Goal: Transaction & Acquisition: Purchase product/service

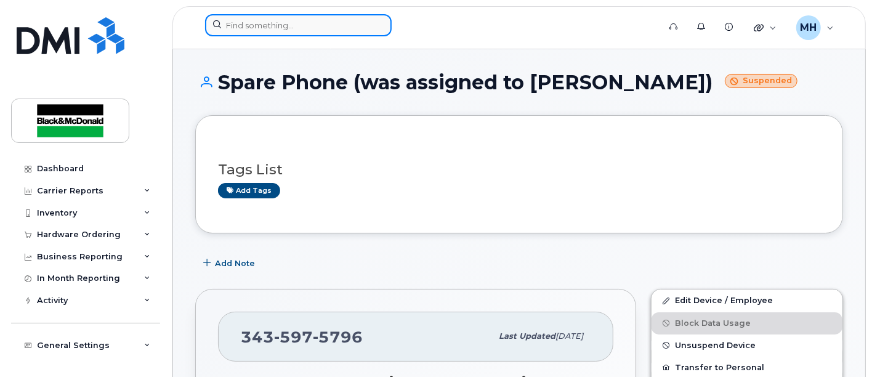
drag, startPoint x: 0, startPoint y: 0, endPoint x: 289, endPoint y: 31, distance: 291.2
click at [289, 32] on input at bounding box center [298, 25] width 187 height 22
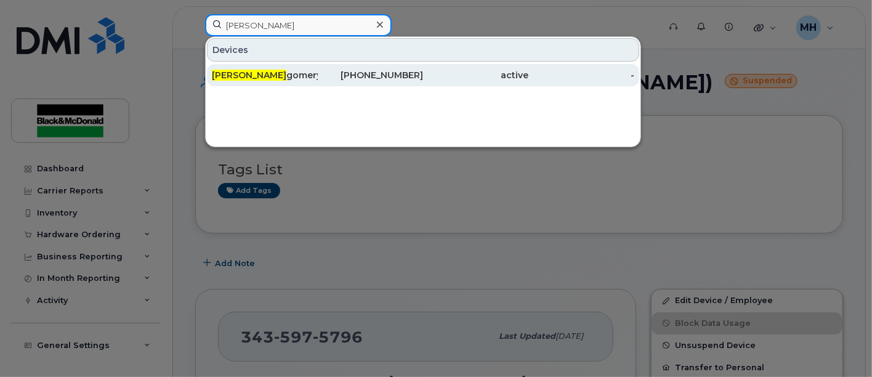
type input "Jordan Mont"
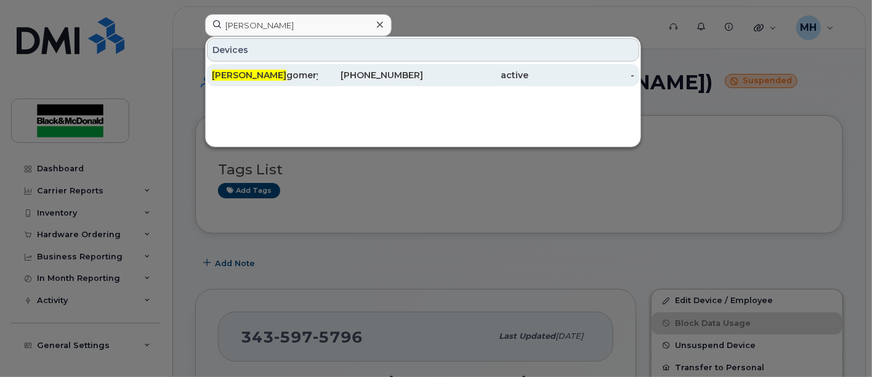
click at [278, 76] on div "Jordan Mont gomery" at bounding box center [265, 75] width 106 height 12
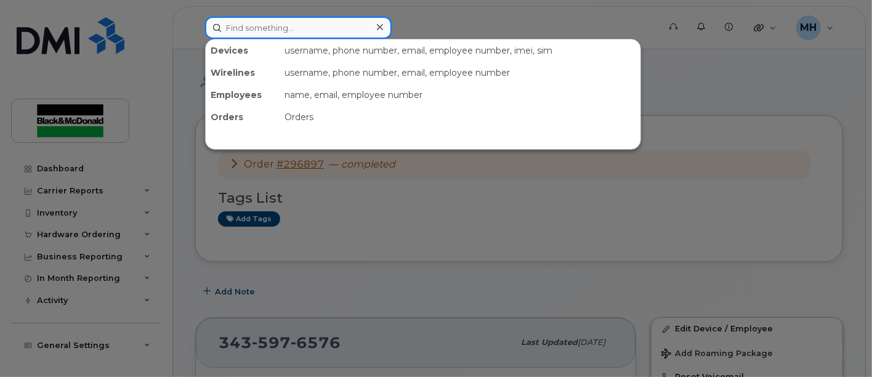
drag, startPoint x: 323, startPoint y: 32, endPoint x: 317, endPoint y: 38, distance: 7.8
click at [323, 33] on input at bounding box center [298, 28] width 187 height 22
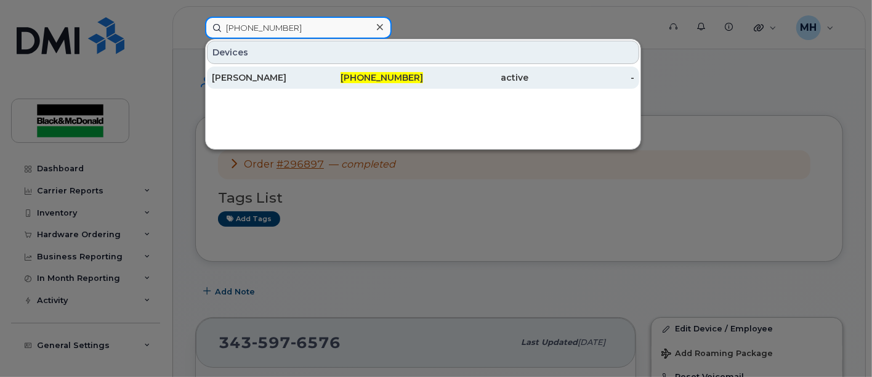
type input "343-542-0738"
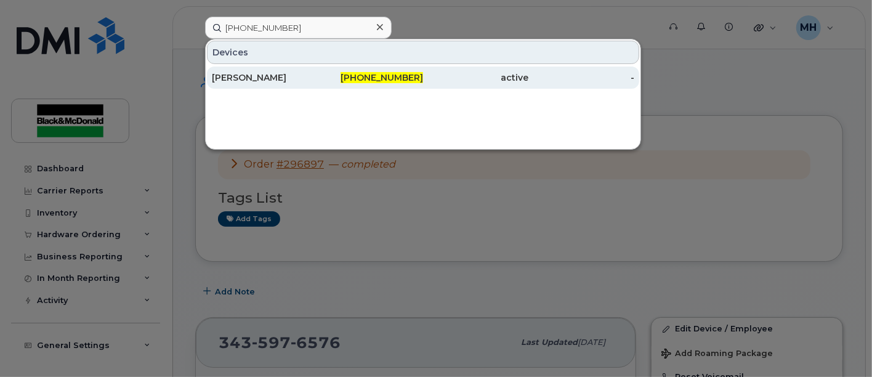
click at [279, 73] on div "[PERSON_NAME]" at bounding box center [265, 77] width 106 height 12
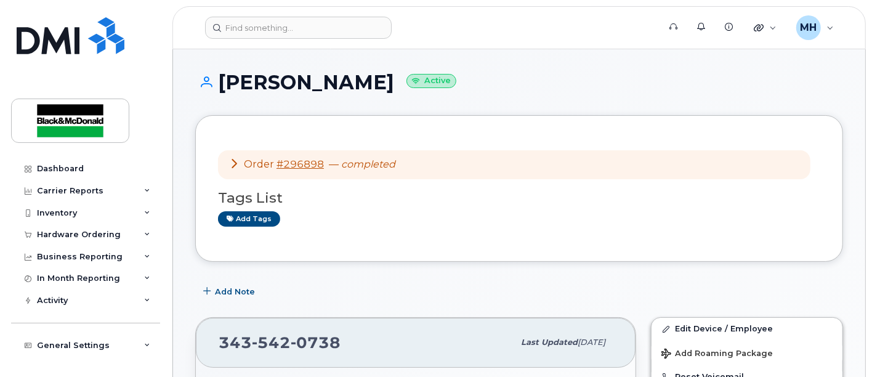
drag, startPoint x: 426, startPoint y: 86, endPoint x: 218, endPoint y: 117, distance: 209.9
click at [214, 103] on div "Ethan Borys-Walker Active" at bounding box center [519, 93] width 648 height 44
copy h1 "Ethan Borys-Walker"
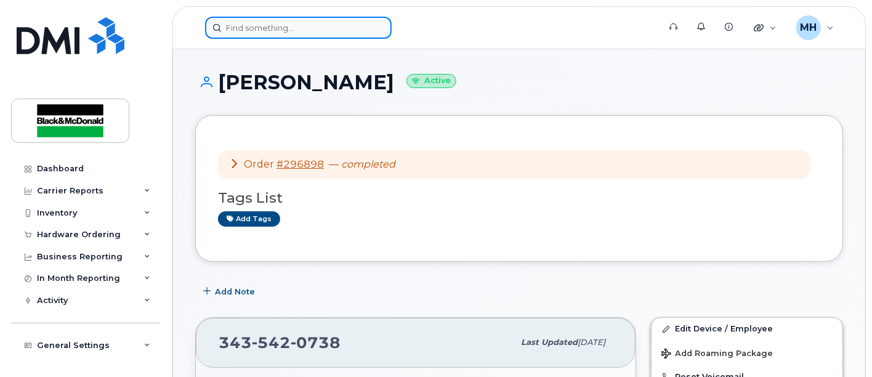
click at [310, 30] on input at bounding box center [298, 28] width 187 height 22
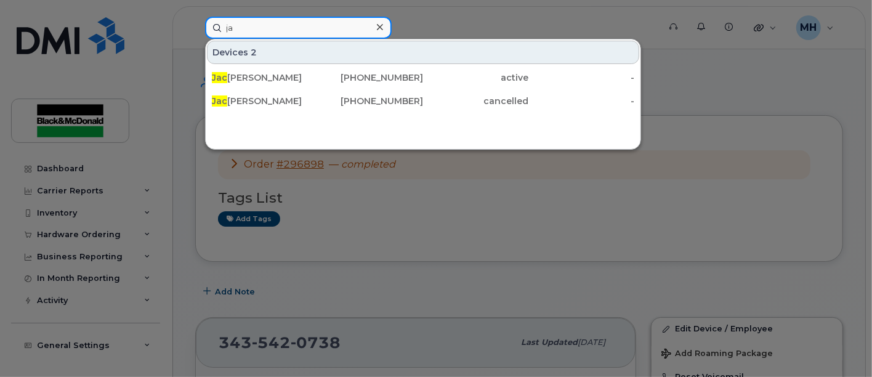
type input "j"
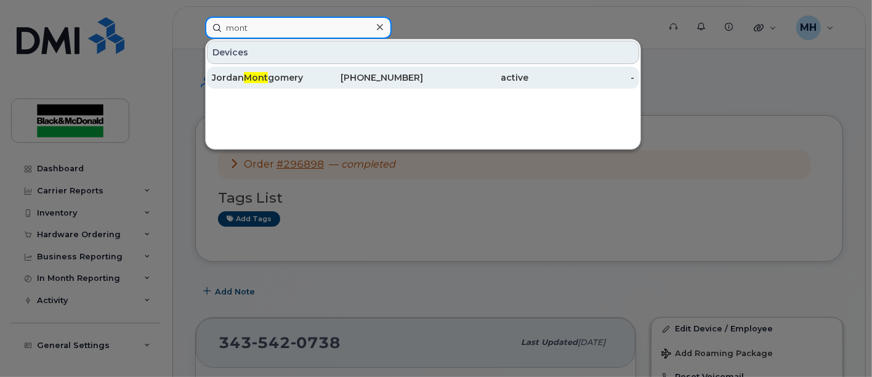
type input "mont"
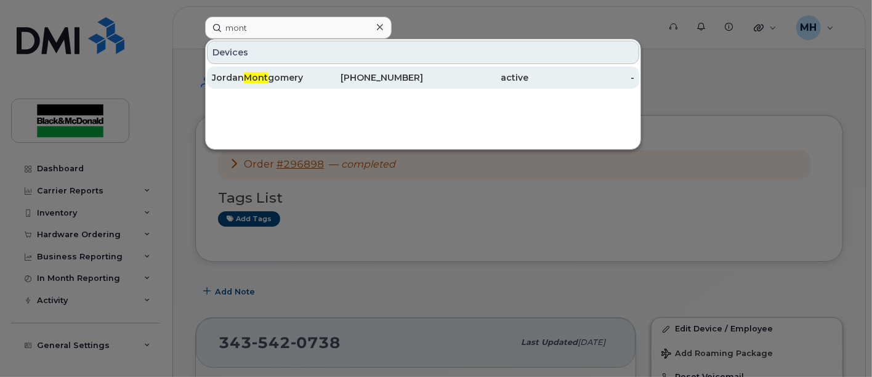
click at [277, 73] on div "Jordan Mont gomery" at bounding box center [265, 77] width 106 height 12
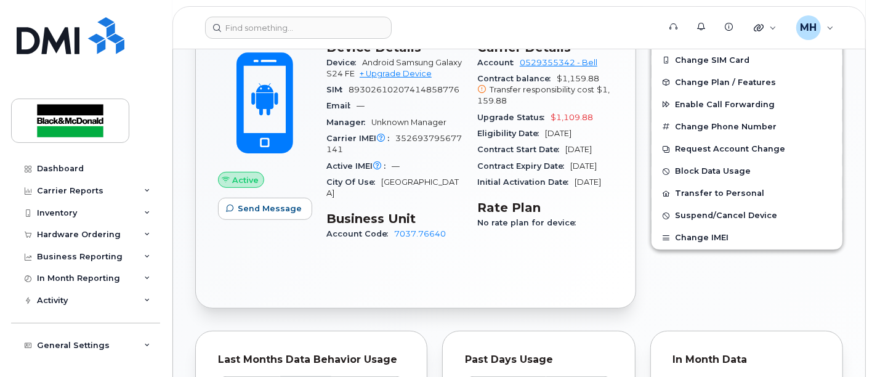
scroll to position [342, 0]
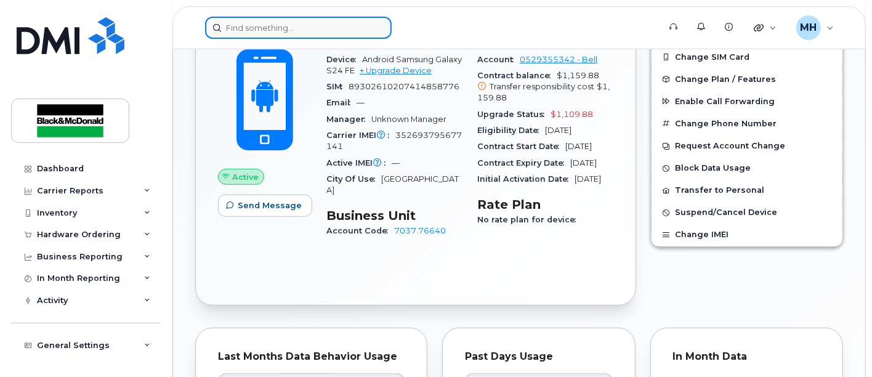
click at [306, 25] on input at bounding box center [298, 28] width 187 height 22
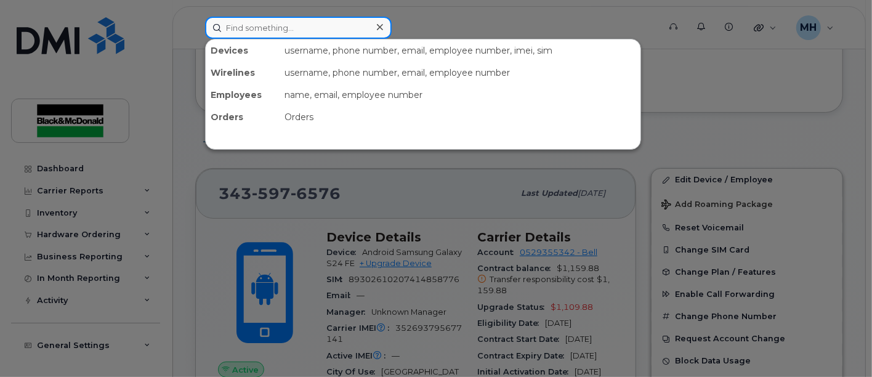
scroll to position [0, 0]
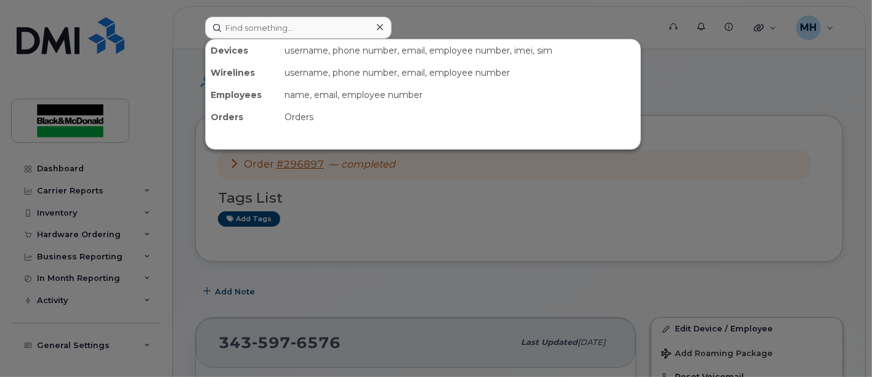
click at [60, 233] on div at bounding box center [436, 188] width 872 height 377
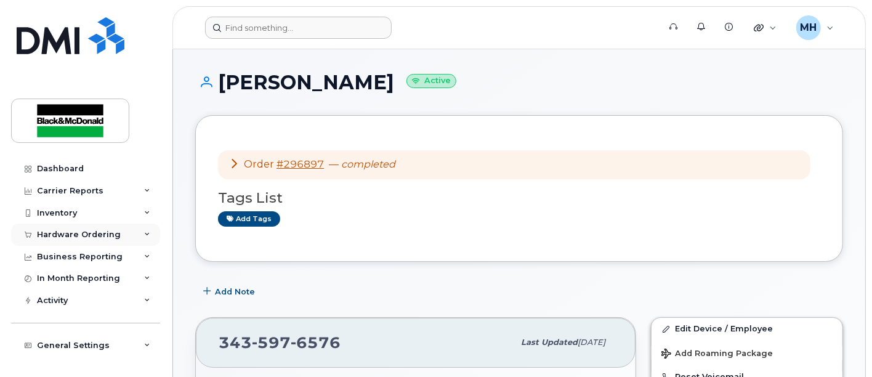
click at [70, 231] on div "Hardware Ordering" at bounding box center [79, 235] width 84 height 10
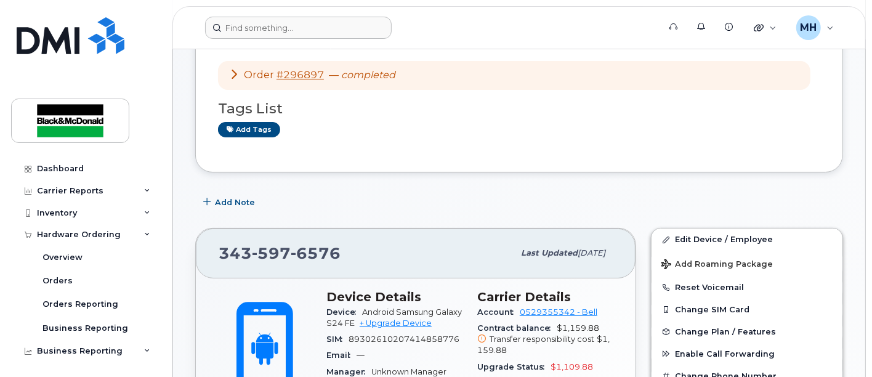
scroll to position [68, 0]
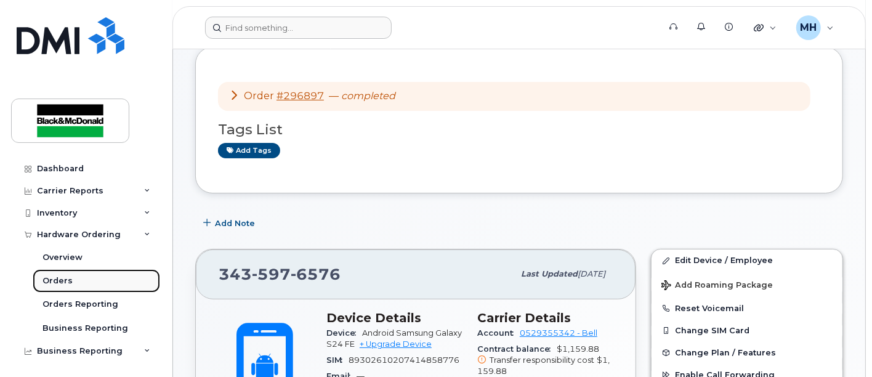
click at [57, 280] on div "Orders" at bounding box center [57, 280] width 30 height 11
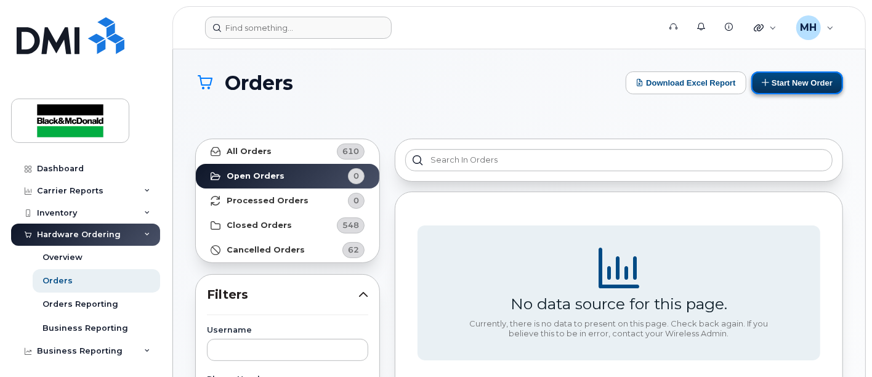
click at [797, 83] on button "Start New Order" at bounding box center [797, 82] width 92 height 23
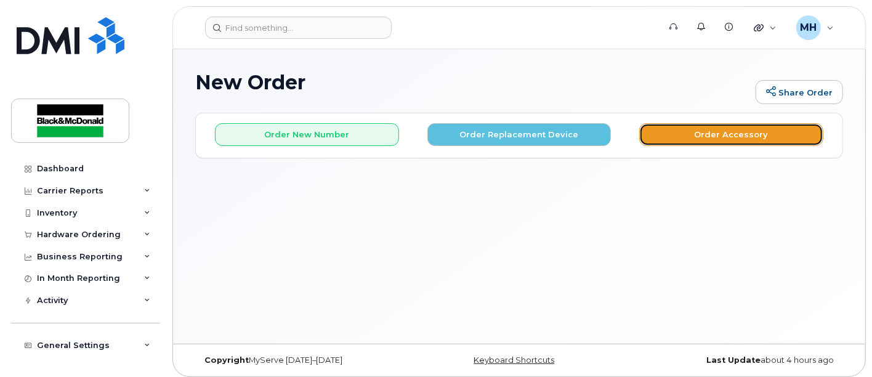
click at [708, 137] on button "Order Accessory" at bounding box center [731, 134] width 184 height 23
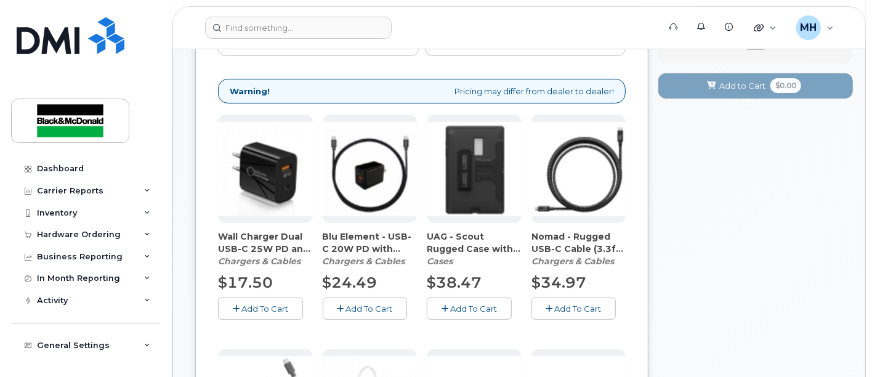
scroll to position [205, 0]
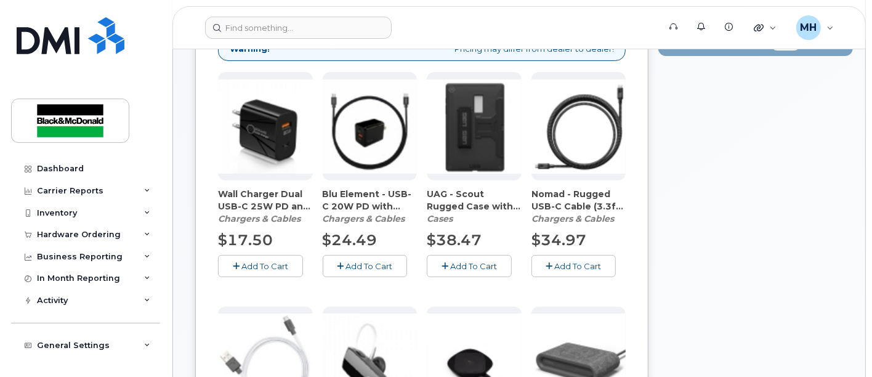
click at [374, 265] on span "Add To Cart" at bounding box center [369, 266] width 47 height 10
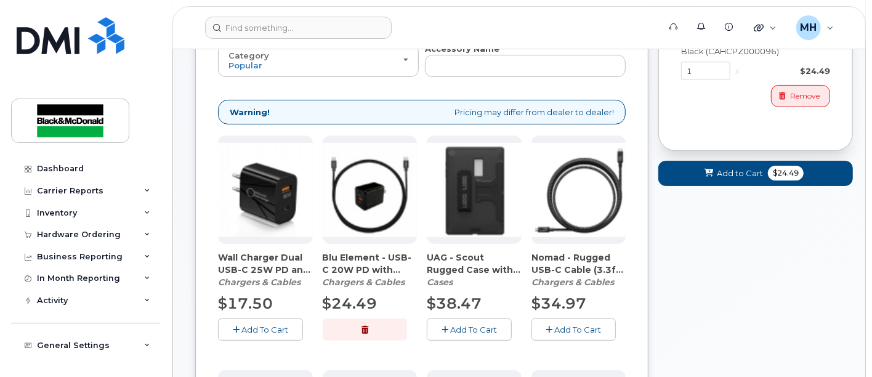
scroll to position [50, 0]
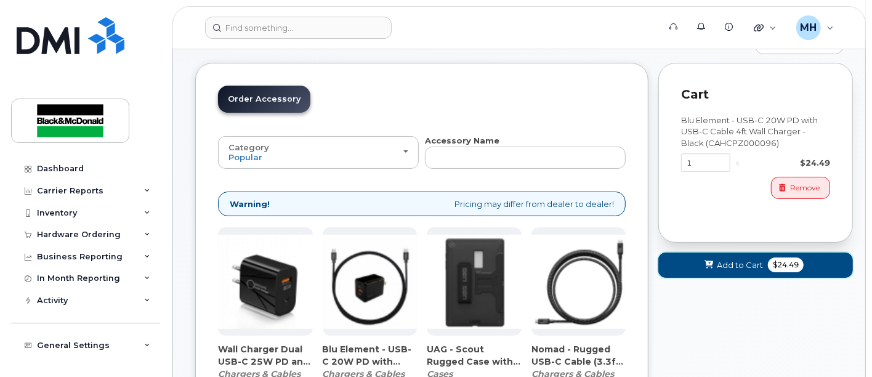
click at [780, 260] on span "$24.49" at bounding box center [786, 264] width 36 height 15
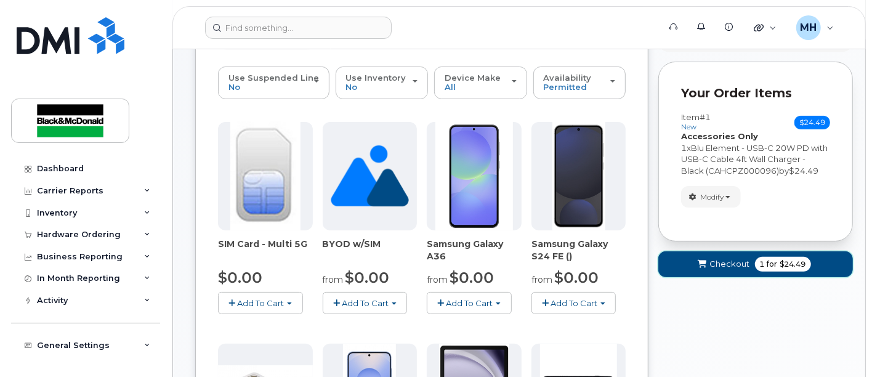
click at [755, 265] on span "1 for $24.49" at bounding box center [783, 264] width 56 height 15
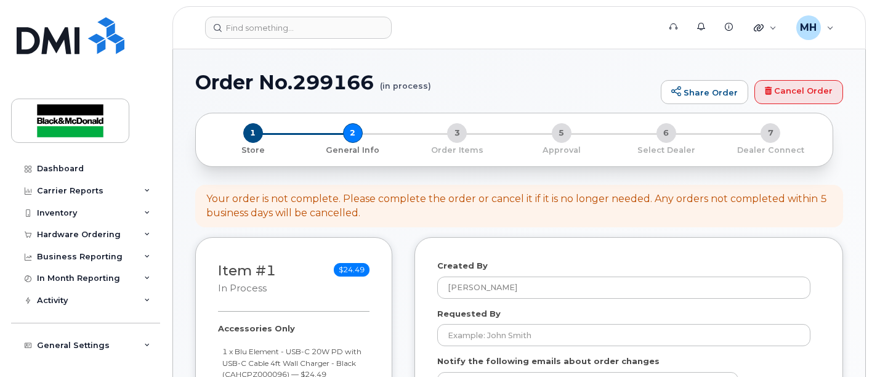
select select
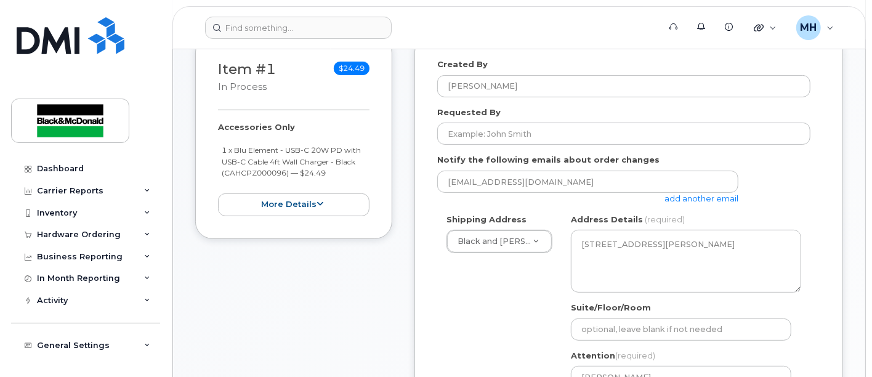
scroll to position [205, 0]
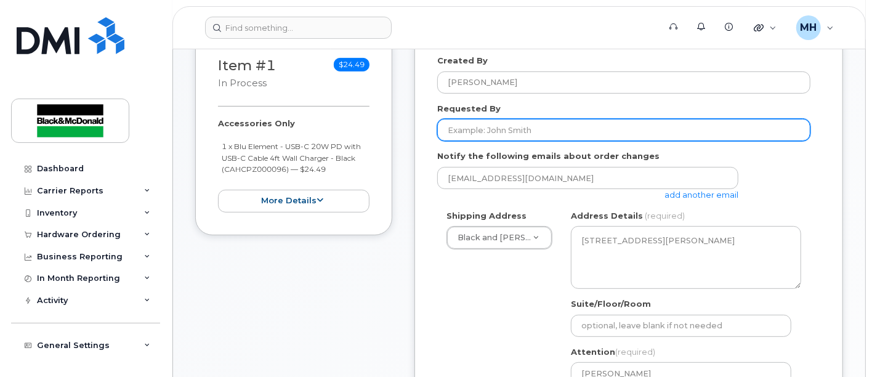
click at [552, 133] on input "Requested By" at bounding box center [623, 130] width 373 height 22
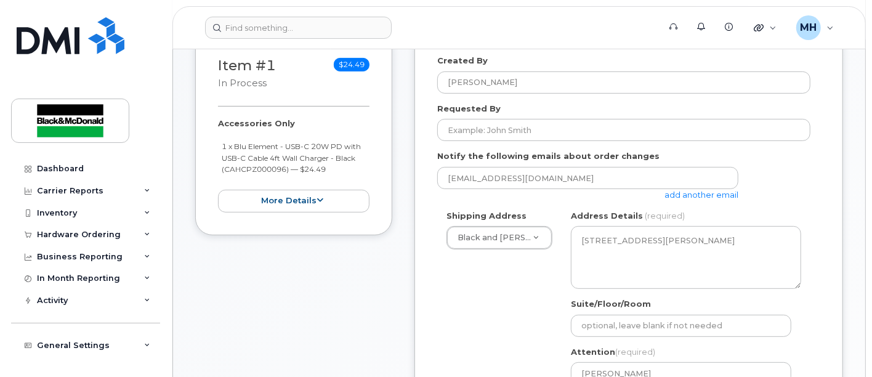
click at [633, 108] on div "Requested By" at bounding box center [628, 122] width 383 height 39
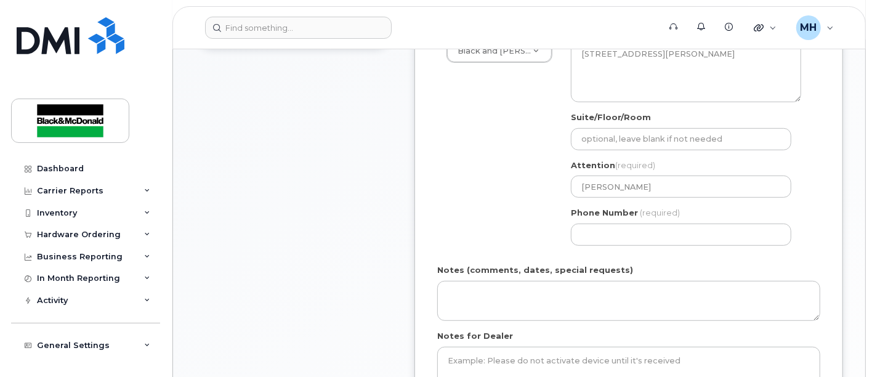
scroll to position [410, 0]
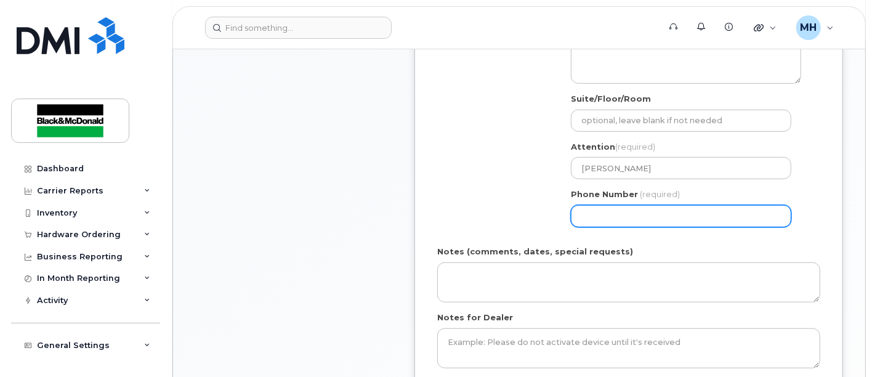
drag, startPoint x: 658, startPoint y: 219, endPoint x: 663, endPoint y: 210, distance: 10.3
click at [660, 214] on input "Phone Number" at bounding box center [681, 216] width 221 height 22
type input "6139037762"
select select
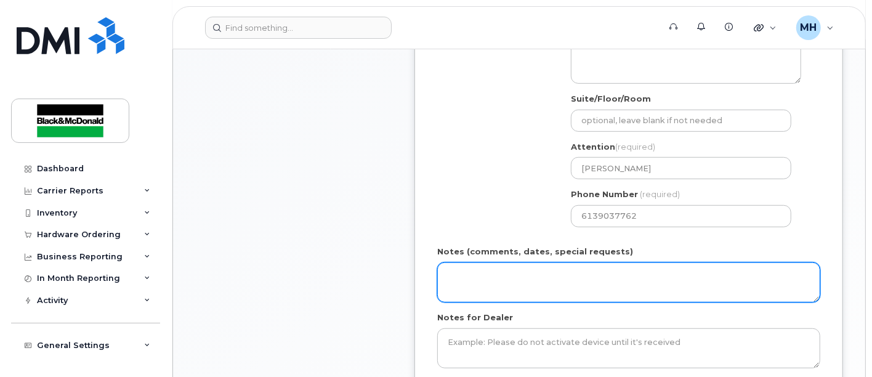
drag, startPoint x: 567, startPoint y: 286, endPoint x: 572, endPoint y: 283, distance: 6.3
click at [567, 285] on textarea "Notes (comments, dates, special requests)" at bounding box center [628, 282] width 383 height 41
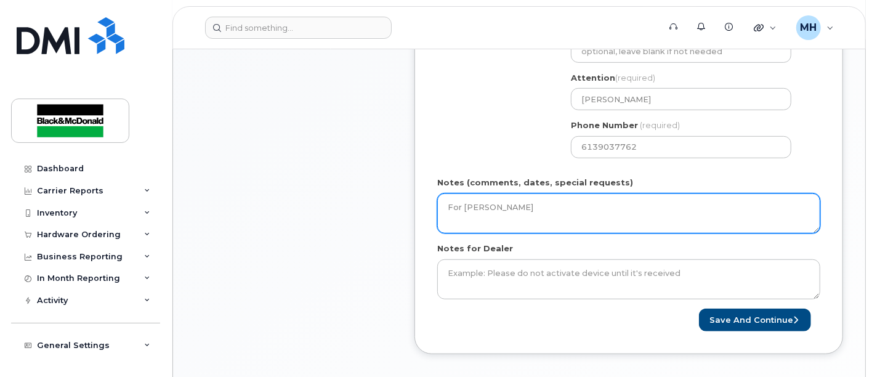
scroll to position [616, 0]
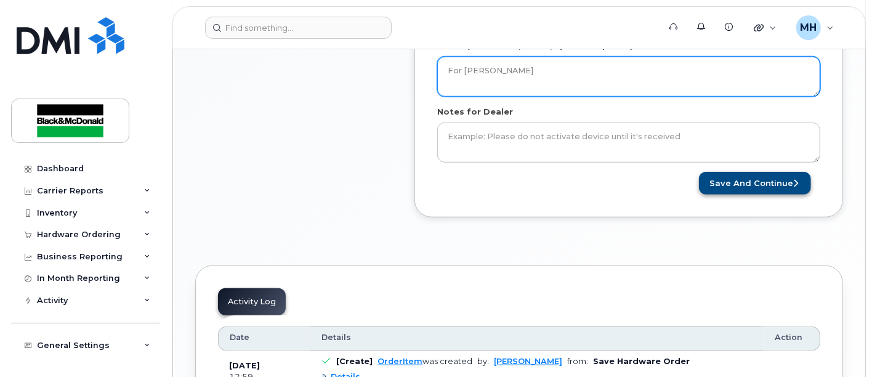
type textarea "For [PERSON_NAME]"
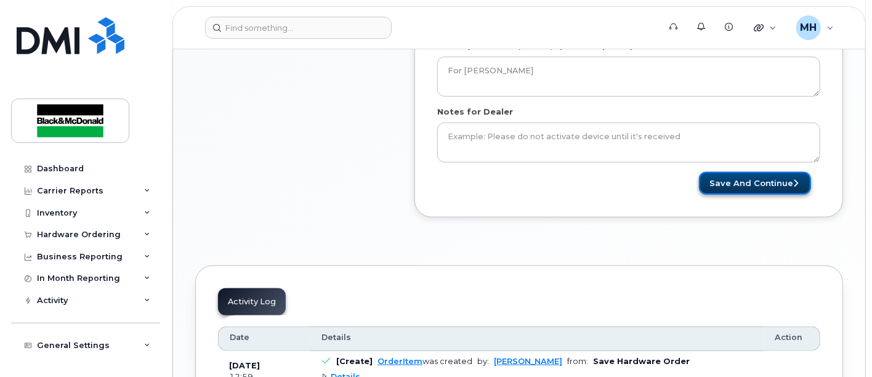
click at [748, 180] on button "Save and Continue" at bounding box center [755, 183] width 112 height 23
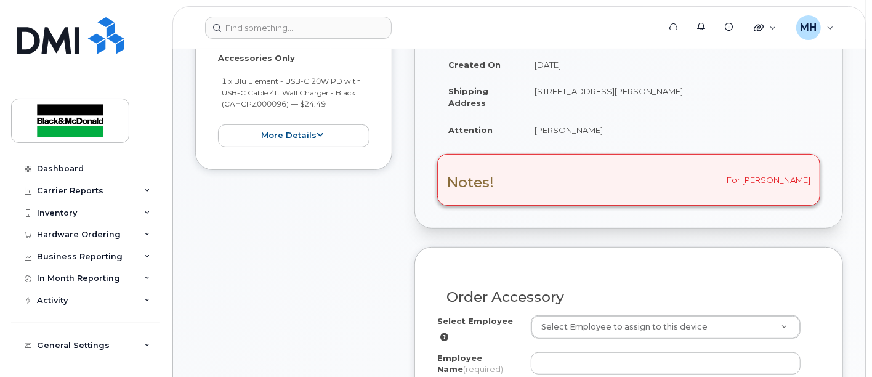
scroll to position [410, 0]
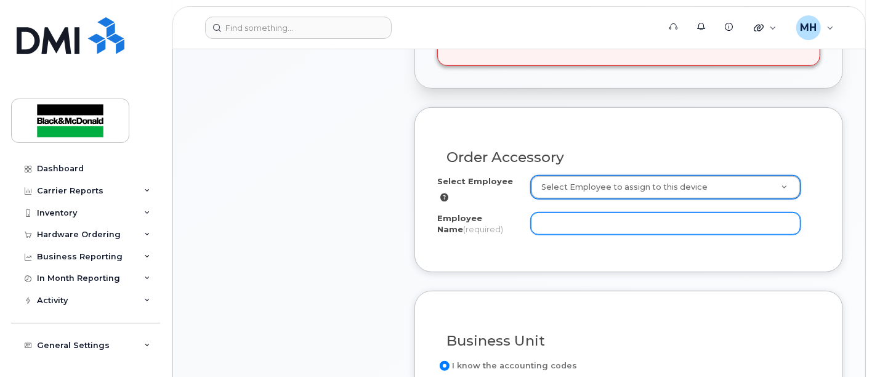
click at [555, 214] on input "Employee Name (required)" at bounding box center [666, 223] width 270 height 22
